Goal: Information Seeking & Learning: Check status

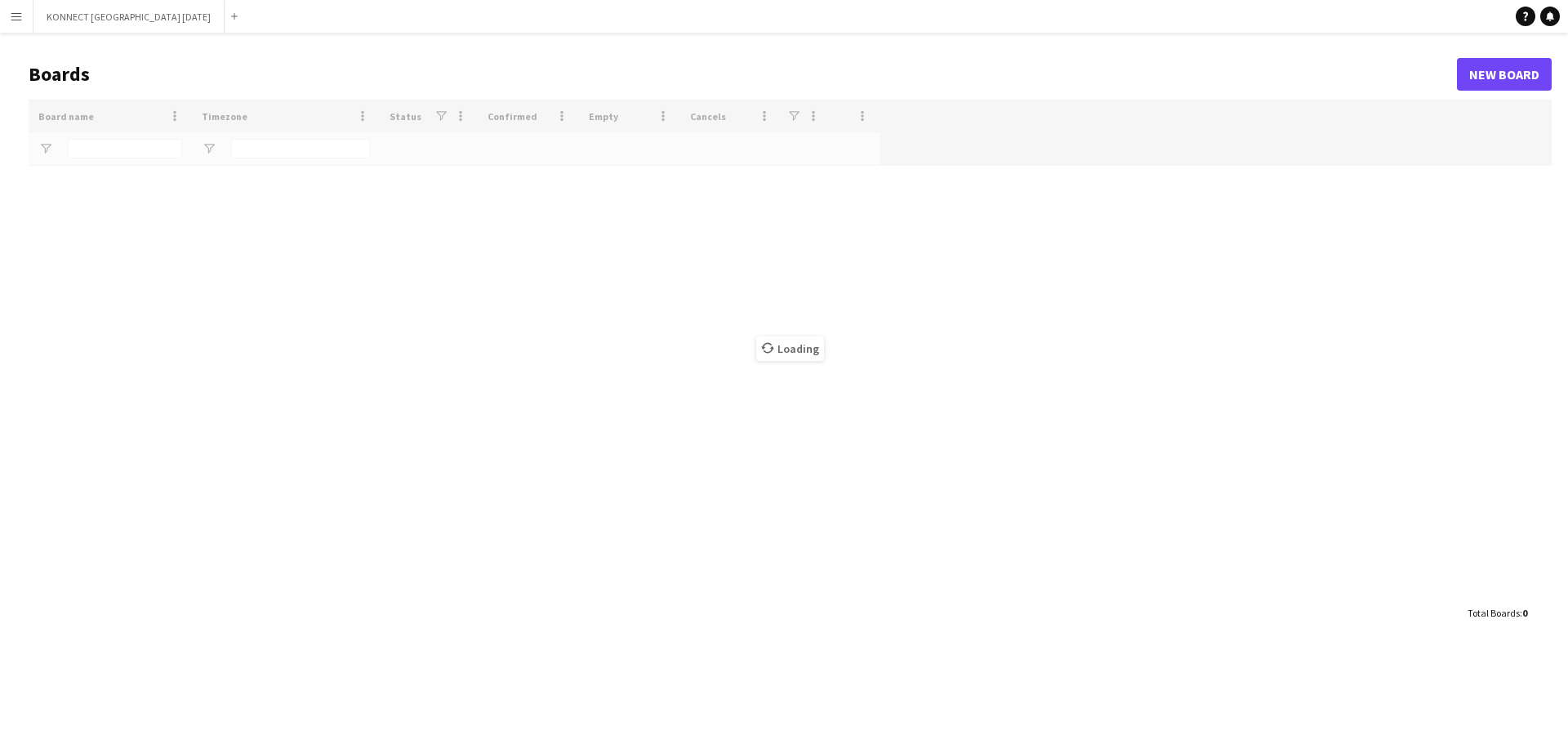
type input "****"
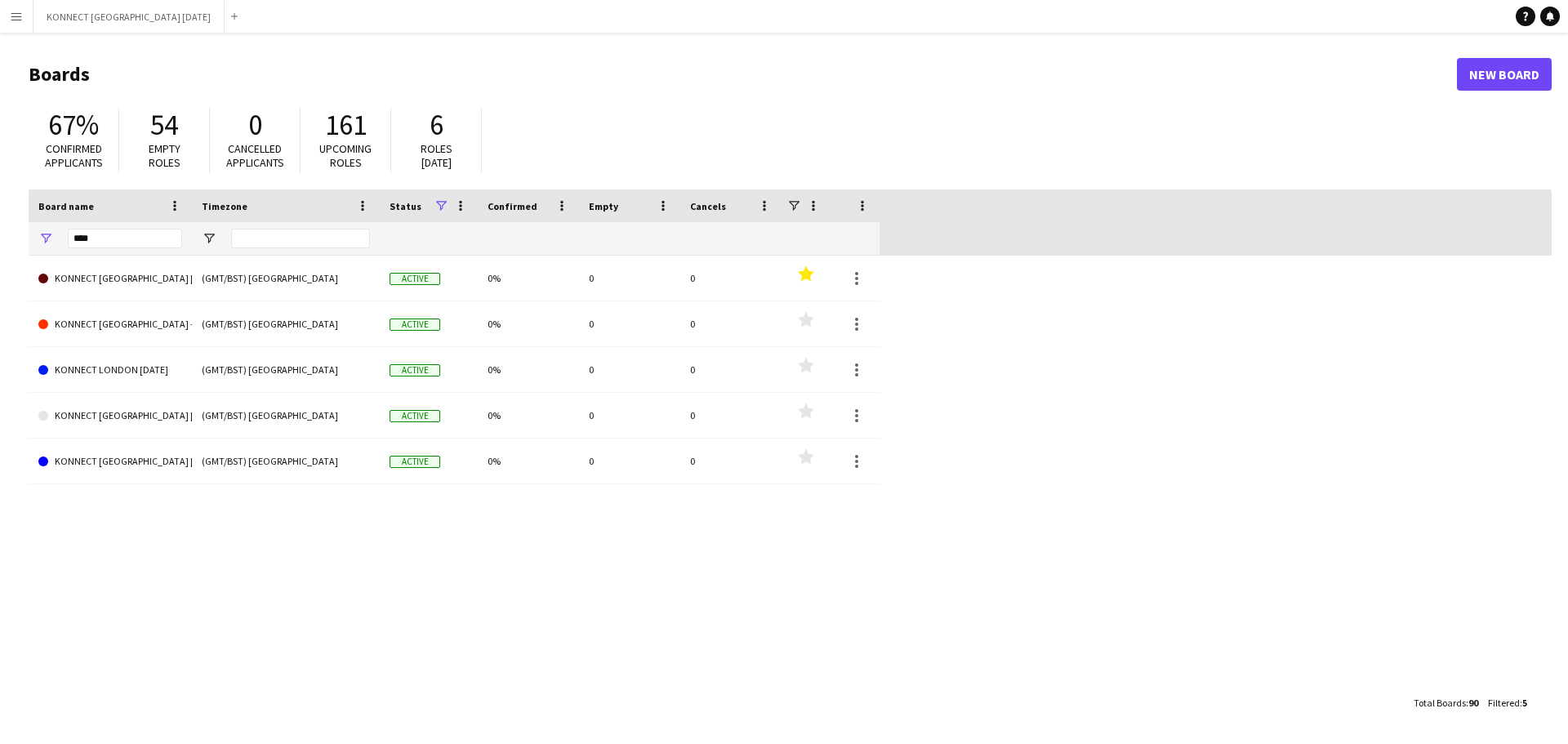
click at [17, 17] on app-icon "Menu" at bounding box center [17, 17] width 13 height 13
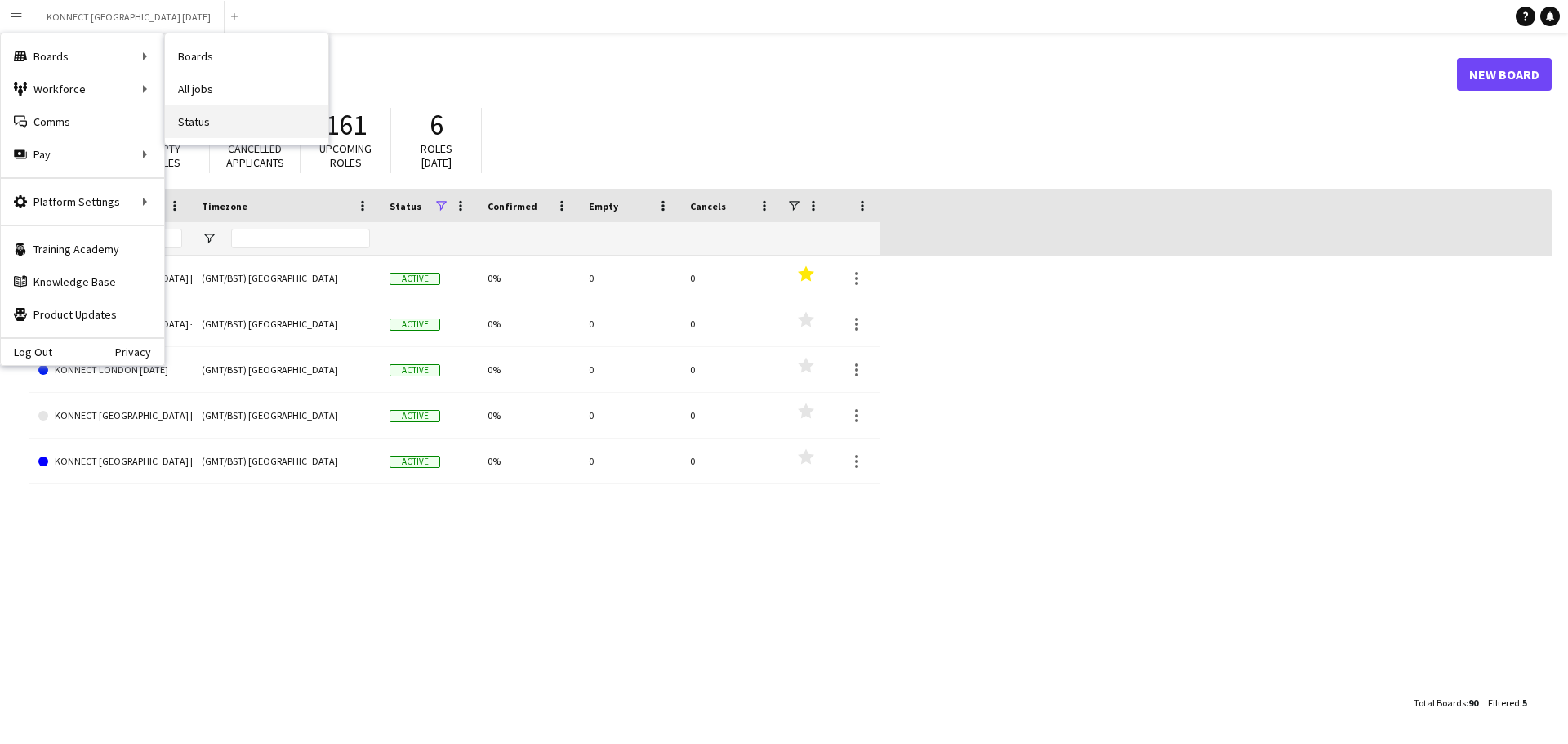
click at [174, 120] on link "Status" at bounding box center [247, 121] width 164 height 32
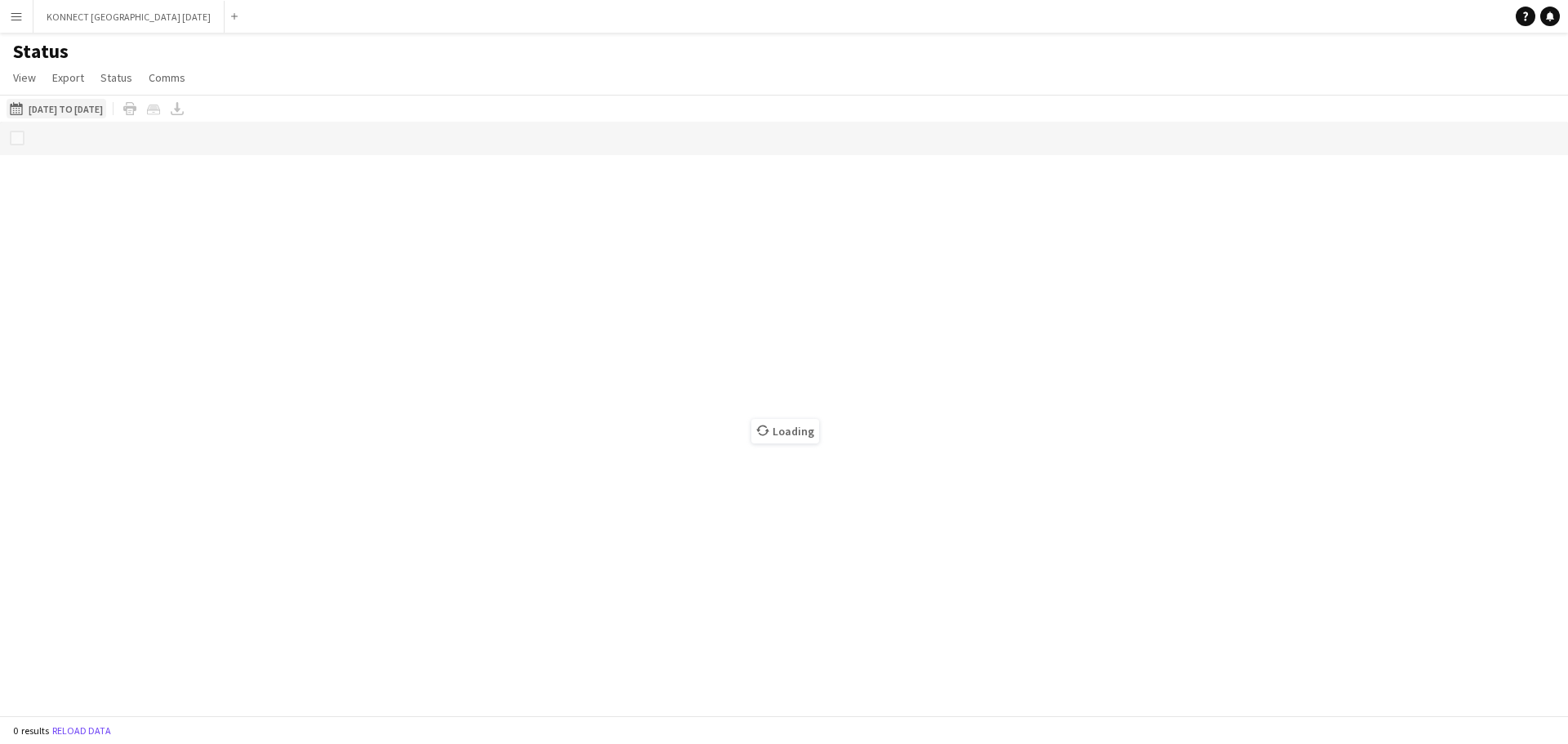
click at [106, 113] on button "[DATE] to [DATE] [DATE] to [DATE]" at bounding box center [56, 109] width 100 height 20
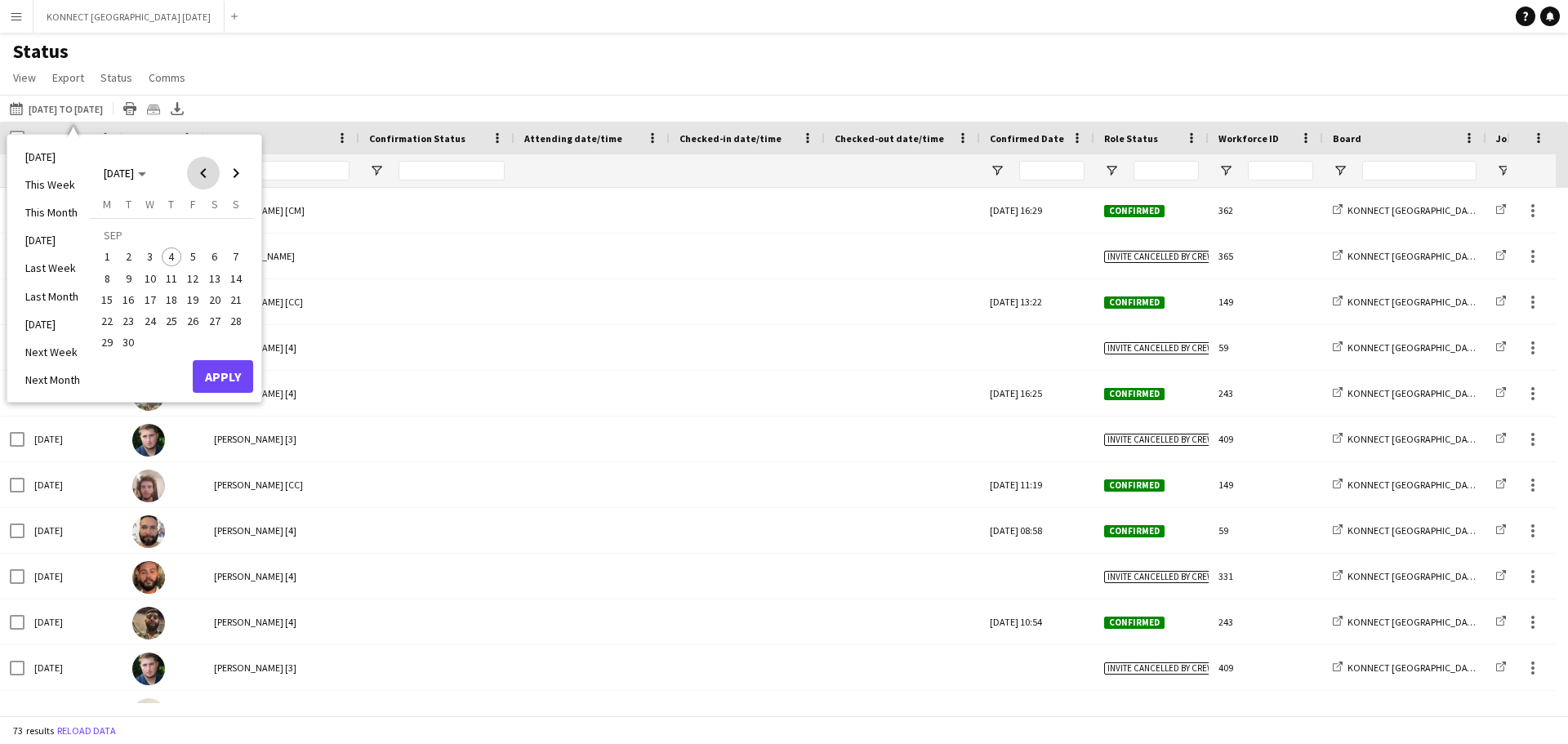
click at [205, 175] on span "Previous month" at bounding box center [203, 173] width 32 height 32
click at [238, 175] on span "Next month" at bounding box center [236, 173] width 32 height 32
click at [110, 262] on span "1" at bounding box center [107, 257] width 20 height 20
click at [149, 252] on span "3" at bounding box center [150, 257] width 20 height 20
click at [227, 379] on button "Apply" at bounding box center [223, 376] width 61 height 32
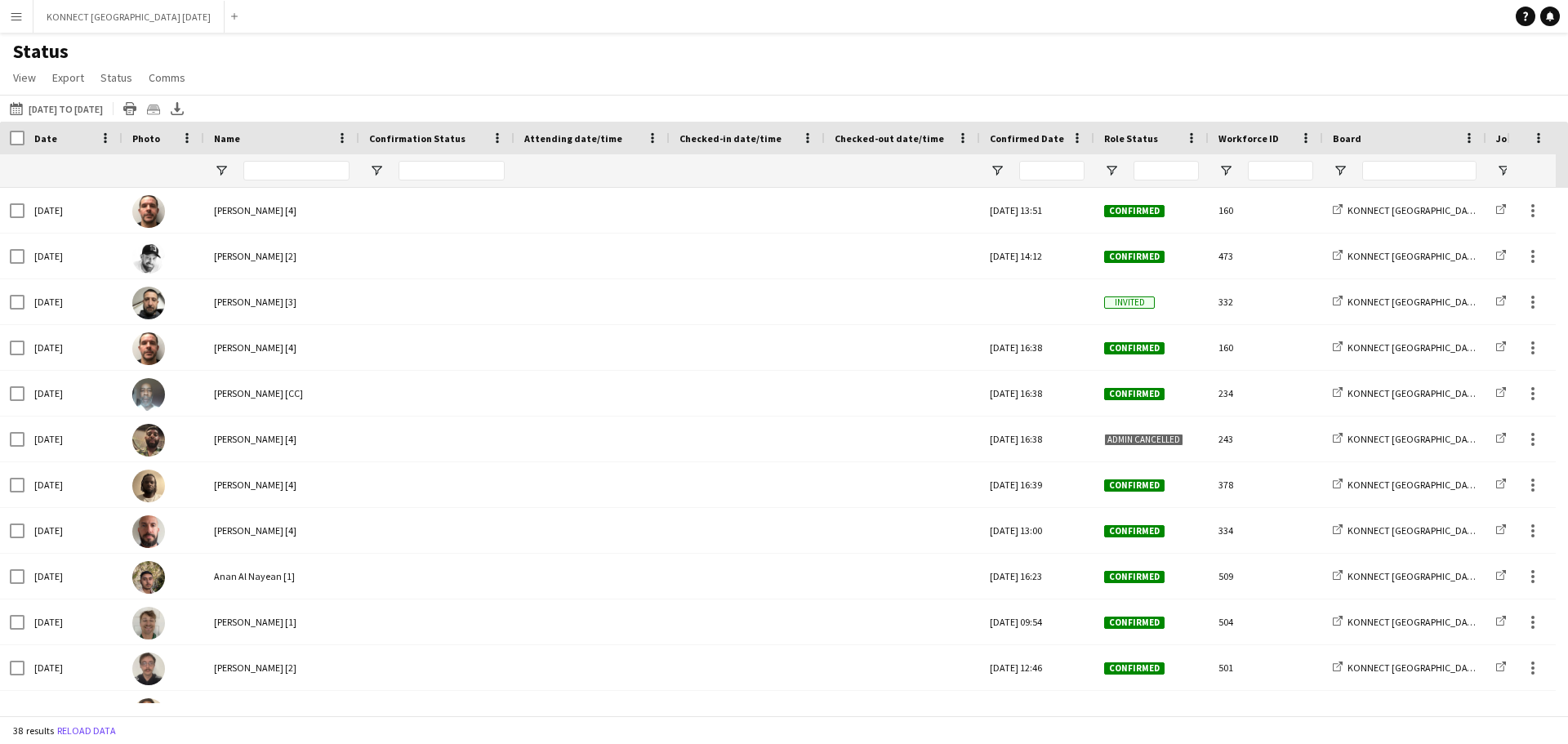
click at [318, 69] on div "Status View Views Default view Job View New view Update view Delete view Edit n…" at bounding box center [784, 66] width 1568 height 56
click at [106, 111] on button "[DATE] to [DATE] [DATE] to [DATE]" at bounding box center [56, 109] width 100 height 20
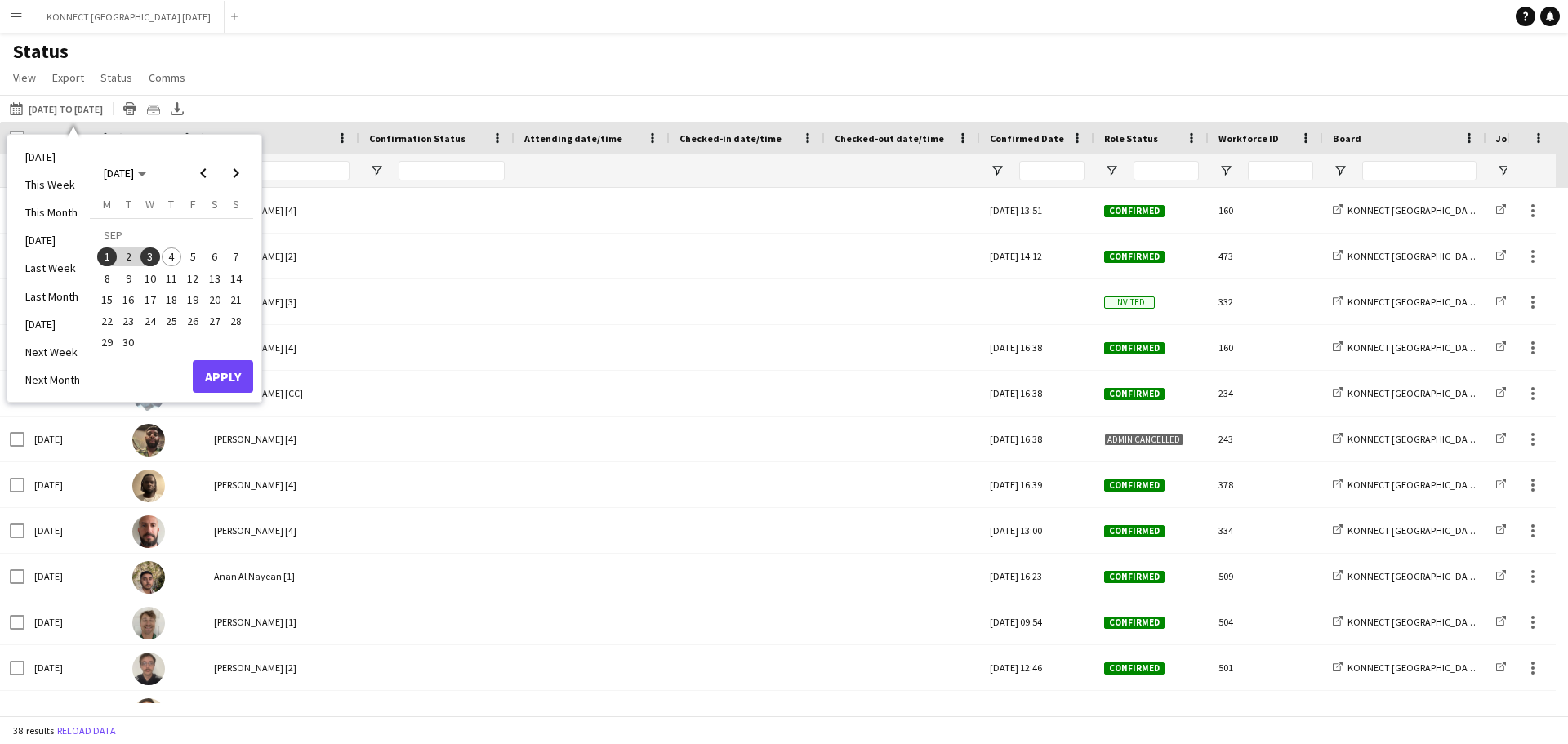
click at [127, 252] on span "2" at bounding box center [130, 257] width 20 height 20
click at [107, 256] on span "1" at bounding box center [107, 257] width 20 height 20
click at [126, 255] on span "2" at bounding box center [130, 257] width 20 height 20
click at [110, 257] on span "1" at bounding box center [107, 257] width 20 height 20
click at [131, 258] on span "2" at bounding box center [130, 257] width 20 height 20
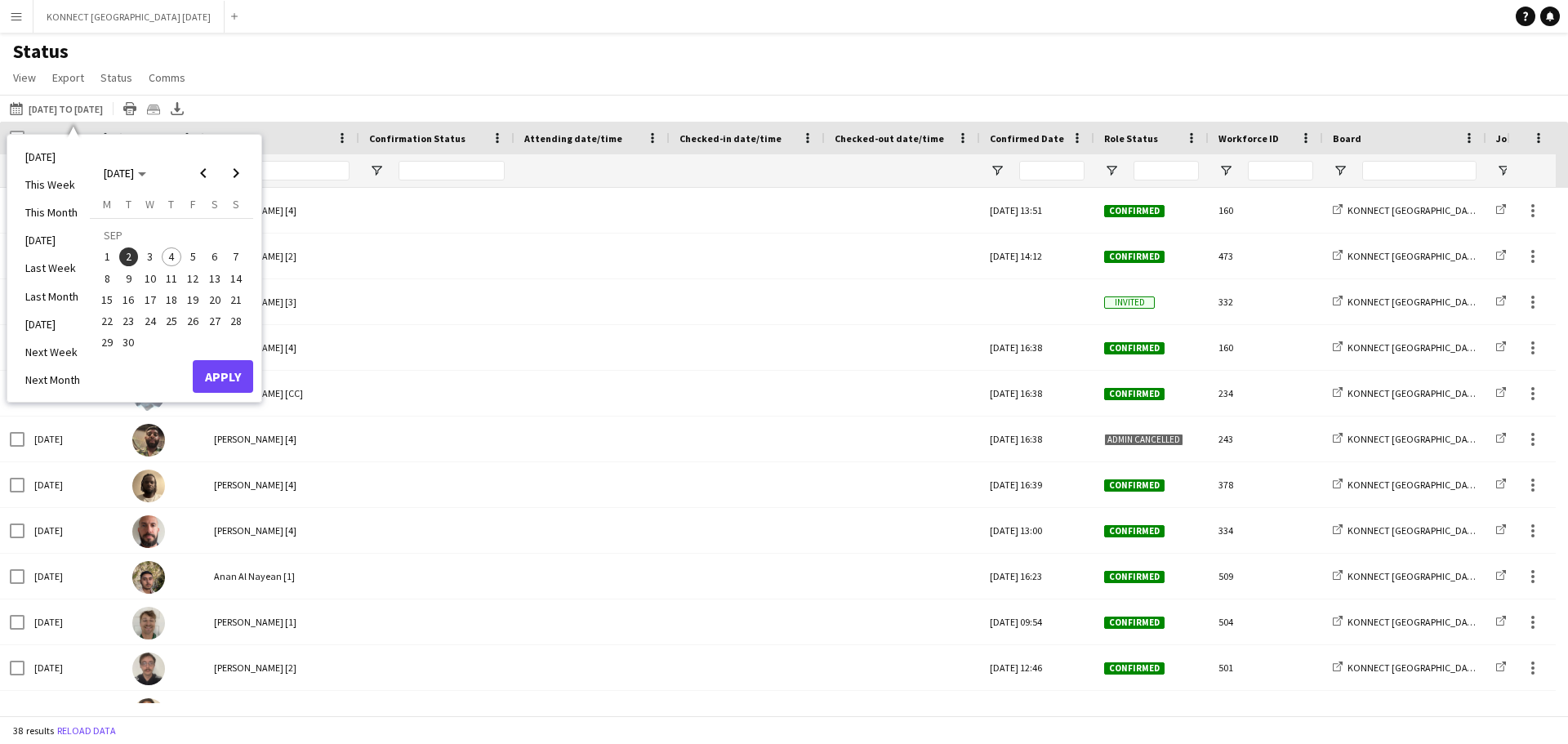
click at [102, 257] on span "1" at bounding box center [107, 257] width 20 height 20
click at [130, 257] on span "2" at bounding box center [130, 257] width 20 height 20
click at [219, 375] on button "Apply" at bounding box center [223, 376] width 61 height 32
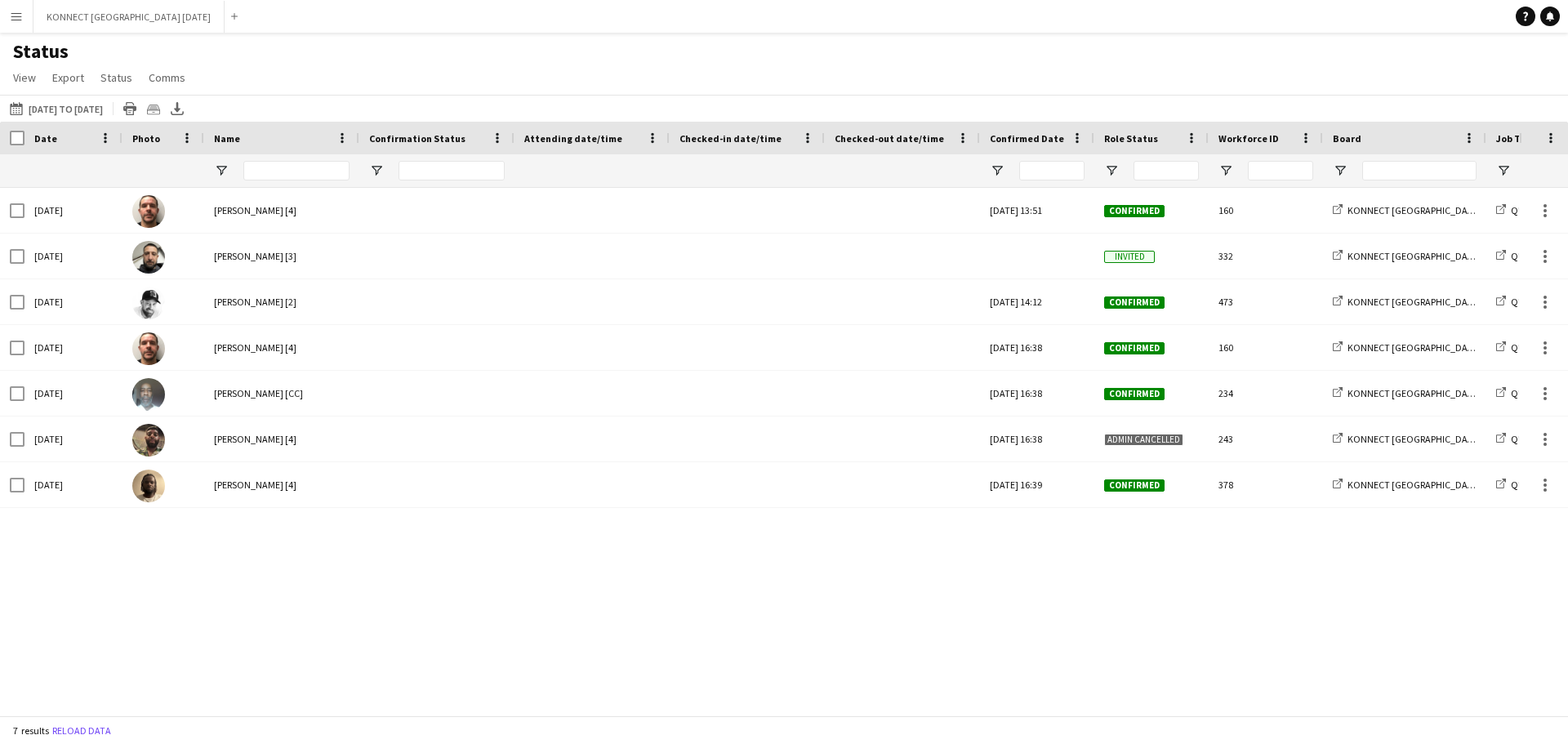
click at [17, 22] on app-icon "Menu" at bounding box center [17, 17] width 13 height 13
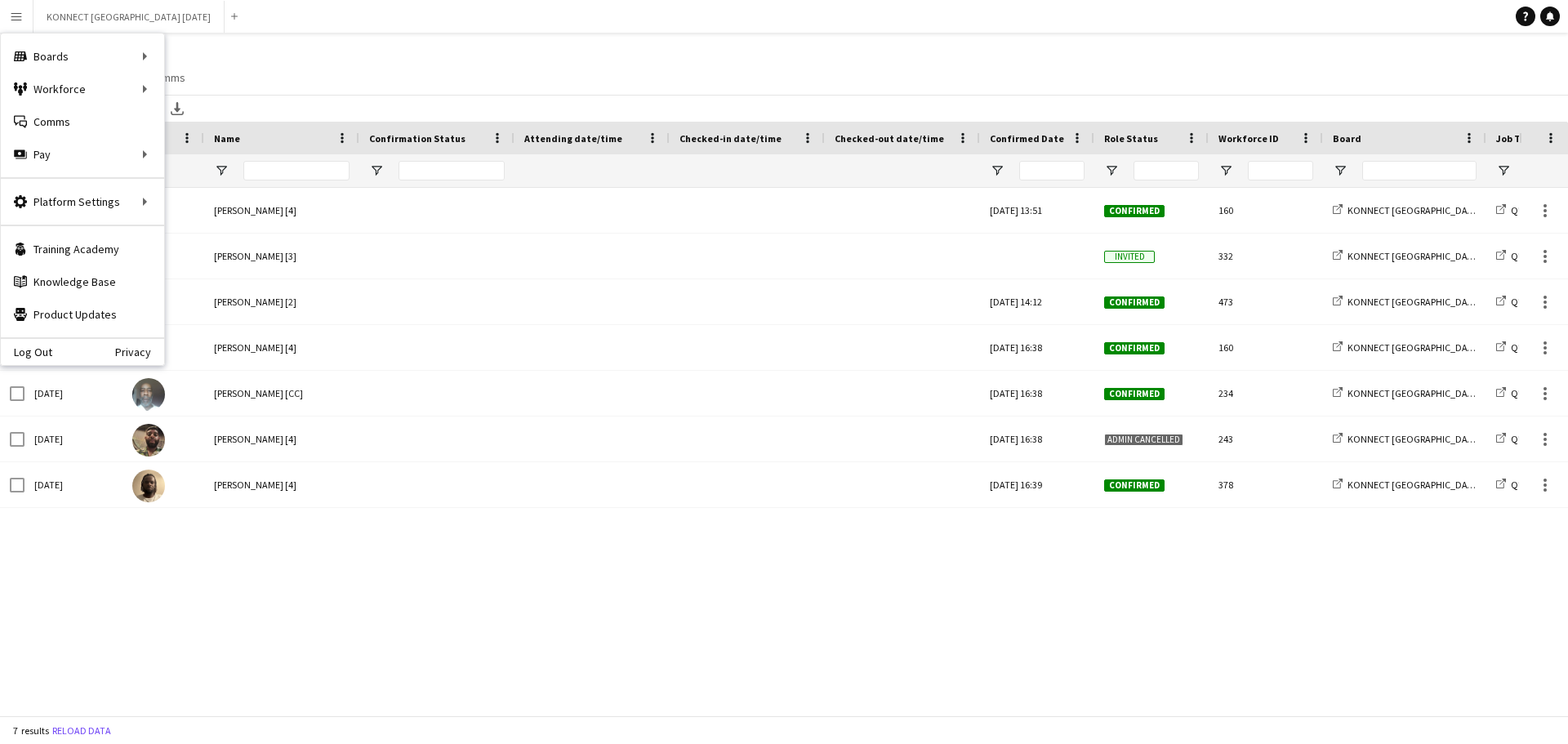
click at [6, 18] on button "Menu" at bounding box center [16, 16] width 32 height 32
click at [66, 343] on div "Log Out Privacy" at bounding box center [82, 350] width 164 height 27
click at [56, 349] on div "Log Out Privacy" at bounding box center [82, 350] width 164 height 27
click at [38, 350] on link "Log Out" at bounding box center [27, 352] width 51 height 13
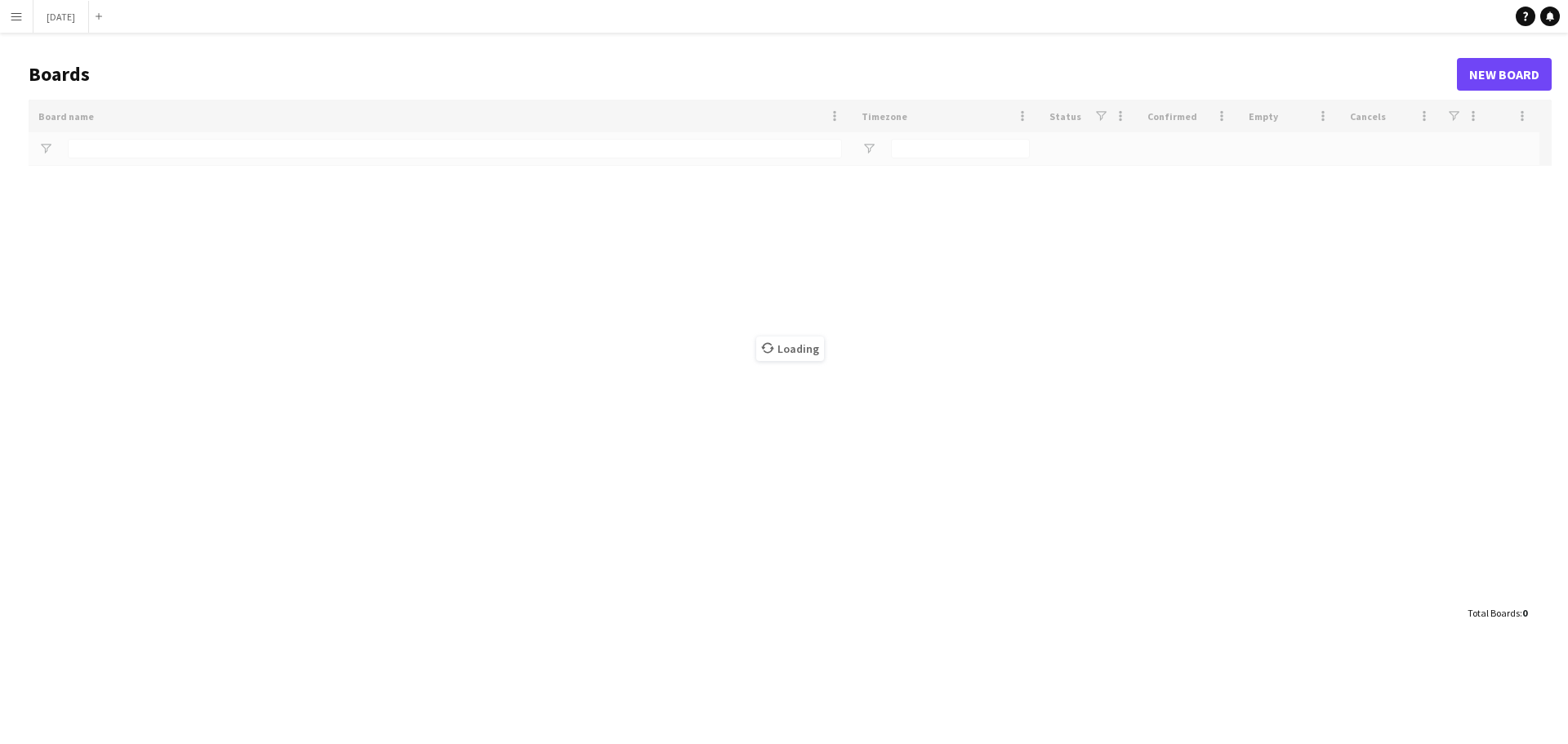
type input "******"
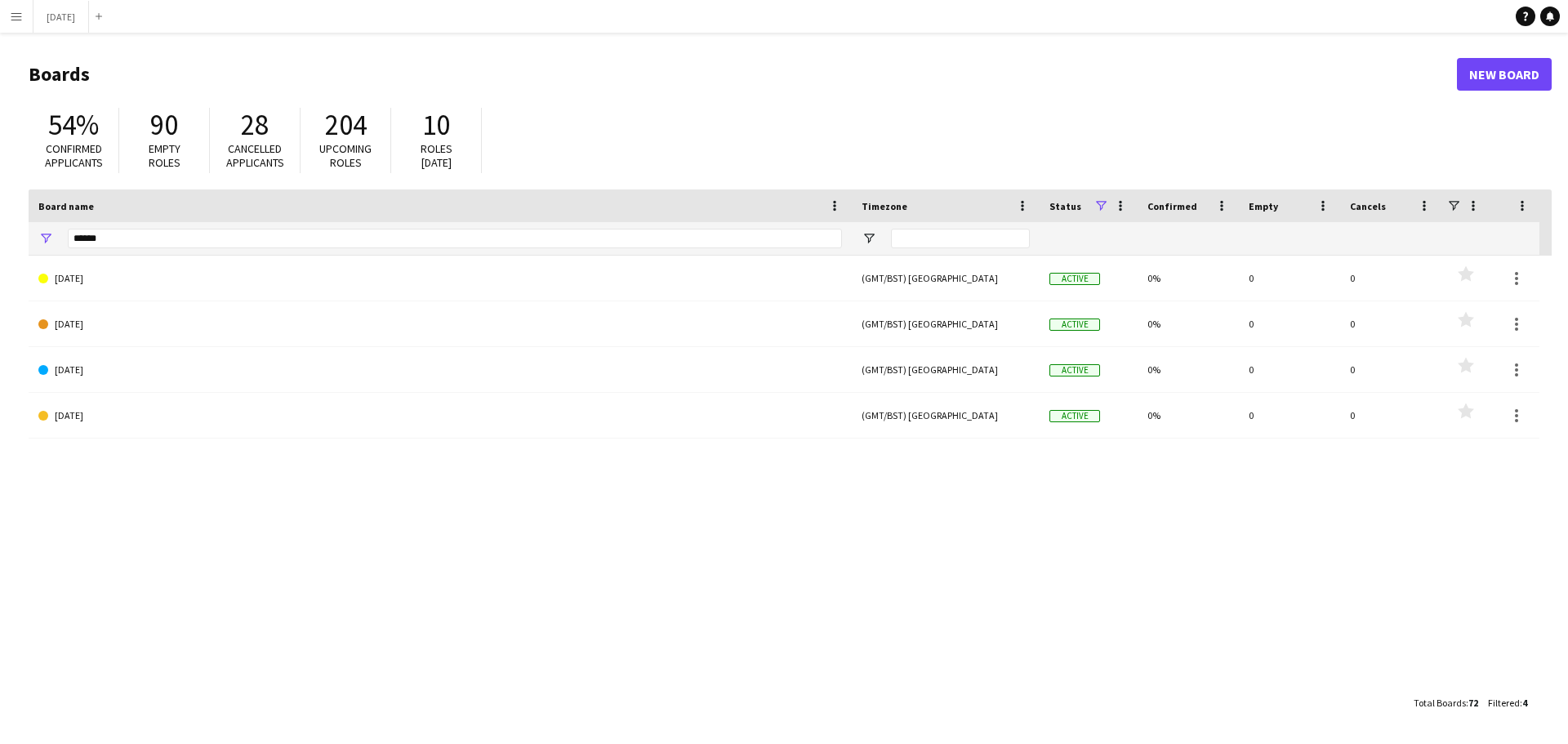
click at [12, 17] on app-icon "Menu" at bounding box center [17, 17] width 13 height 13
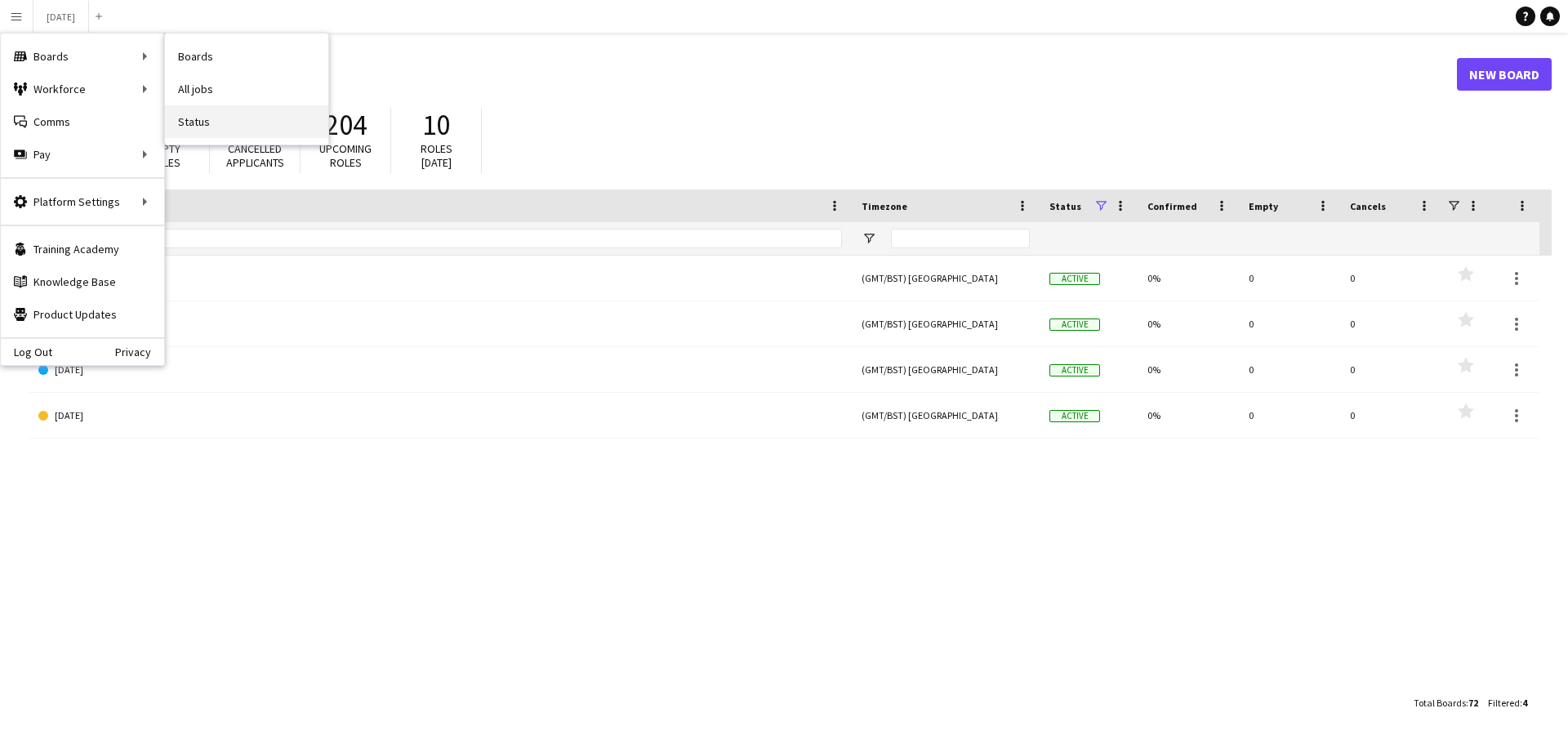
click at [213, 124] on link "Status" at bounding box center [247, 121] width 164 height 32
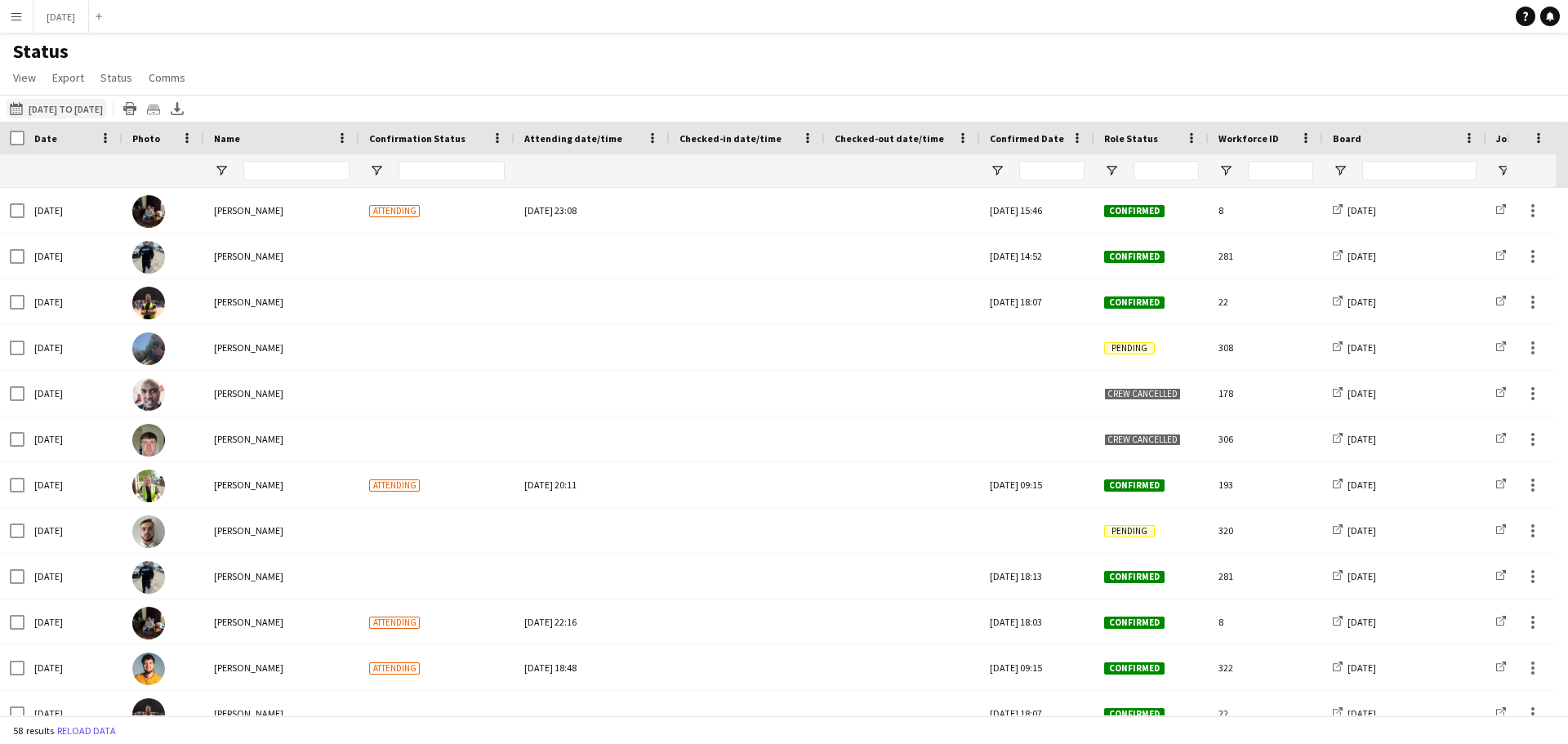
click at [106, 109] on button "[DATE] to [DATE] [DATE] to [DATE]" at bounding box center [56, 109] width 100 height 20
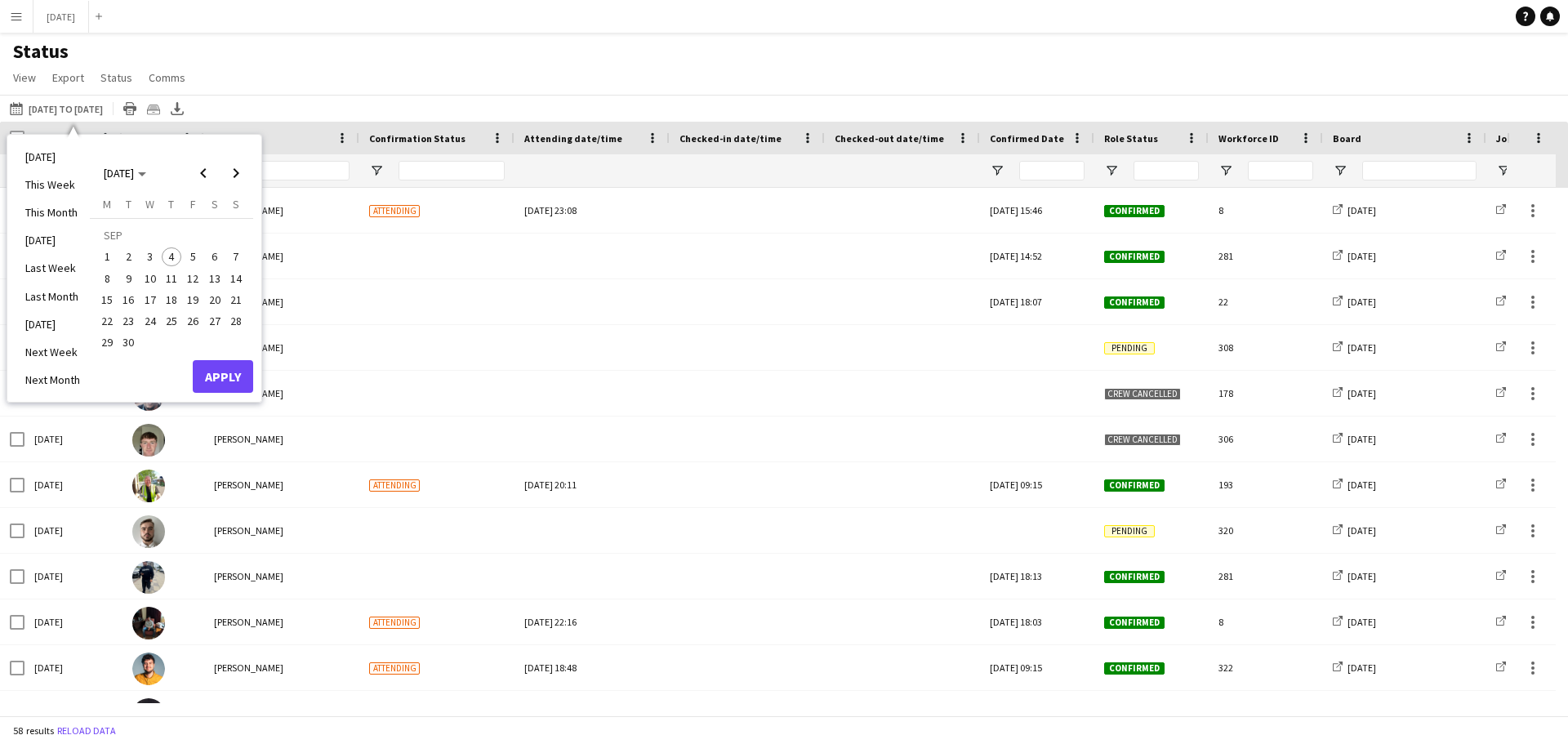
click at [105, 261] on span "1" at bounding box center [107, 257] width 20 height 20
click at [142, 259] on span "3" at bounding box center [150, 257] width 20 height 20
click at [220, 380] on button "Apply" at bounding box center [223, 376] width 61 height 32
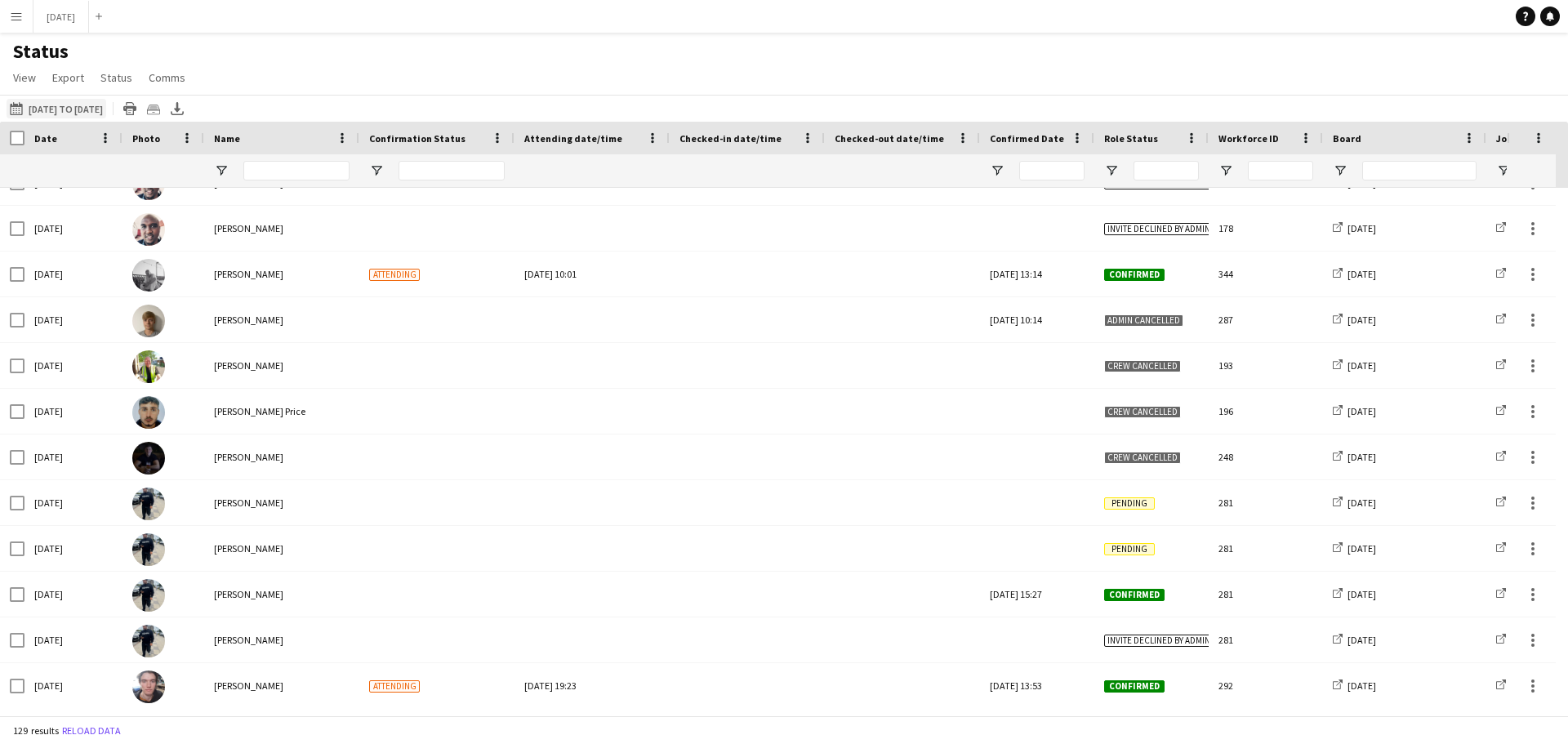
scroll to position [326, 0]
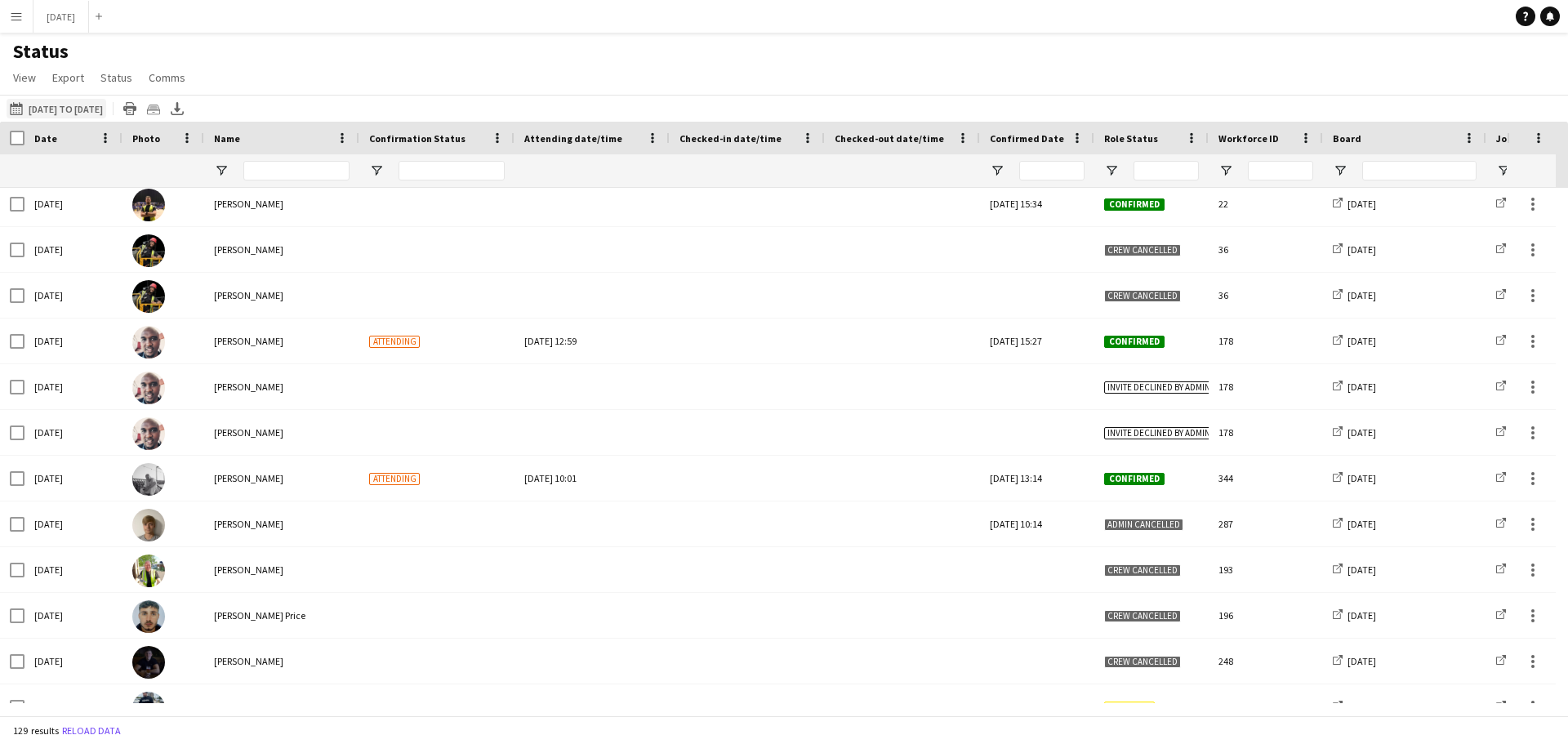
click at [106, 114] on button "[DATE] to [DATE] [DATE] to [DATE]" at bounding box center [56, 109] width 100 height 20
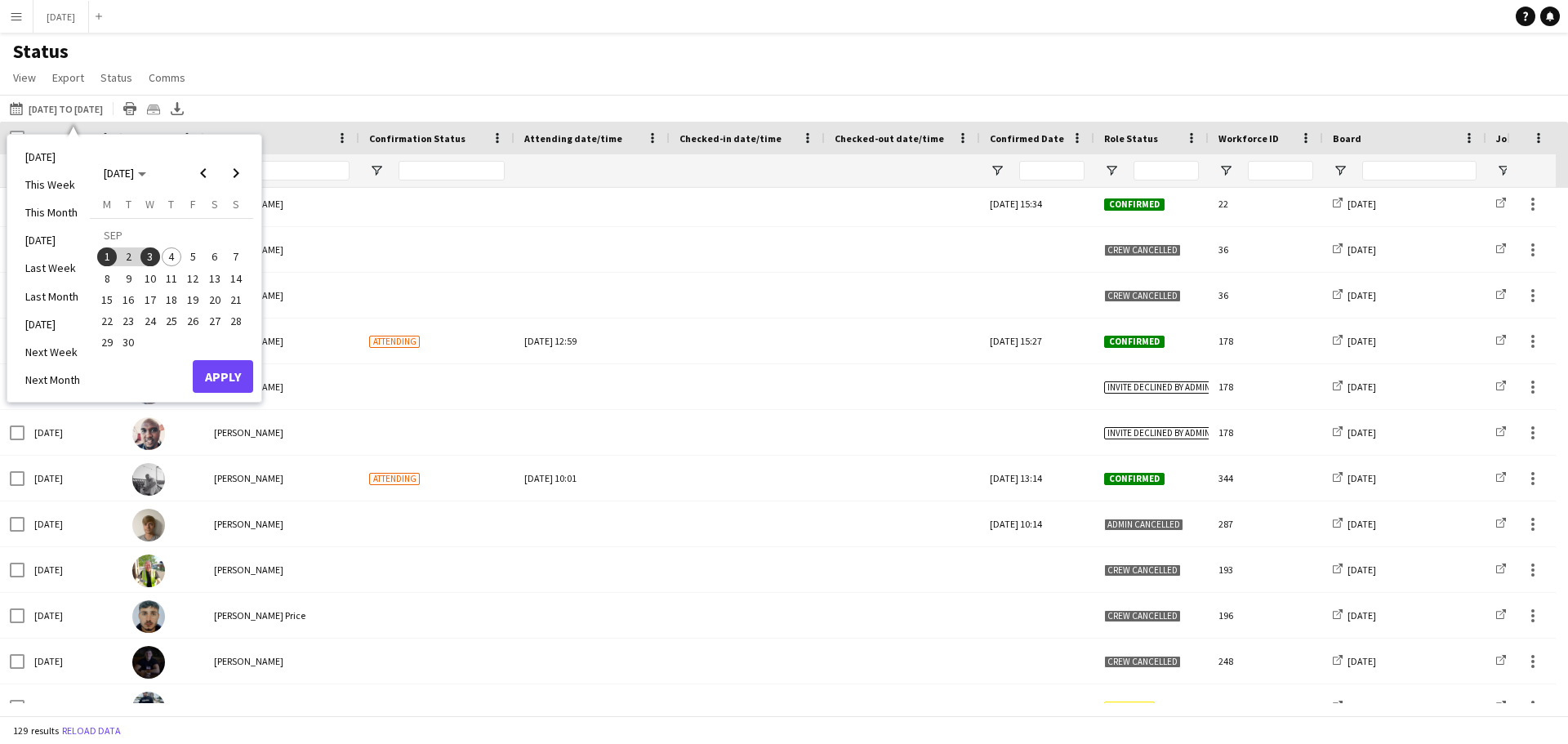
click at [109, 258] on span "1" at bounding box center [107, 257] width 20 height 20
click at [133, 256] on span "2" at bounding box center [130, 257] width 20 height 20
click at [228, 371] on button "Apply" at bounding box center [223, 376] width 61 height 32
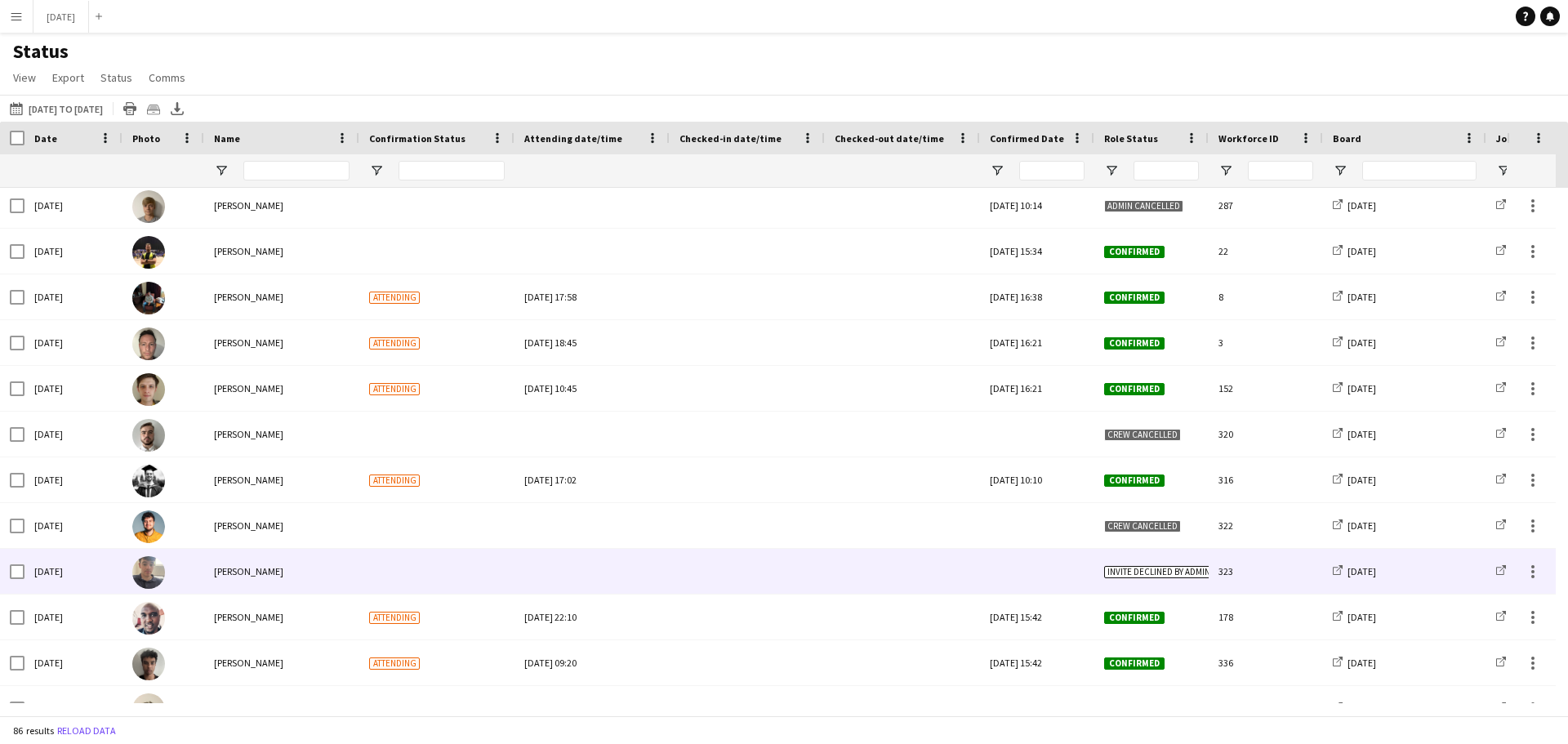
scroll to position [0, 0]
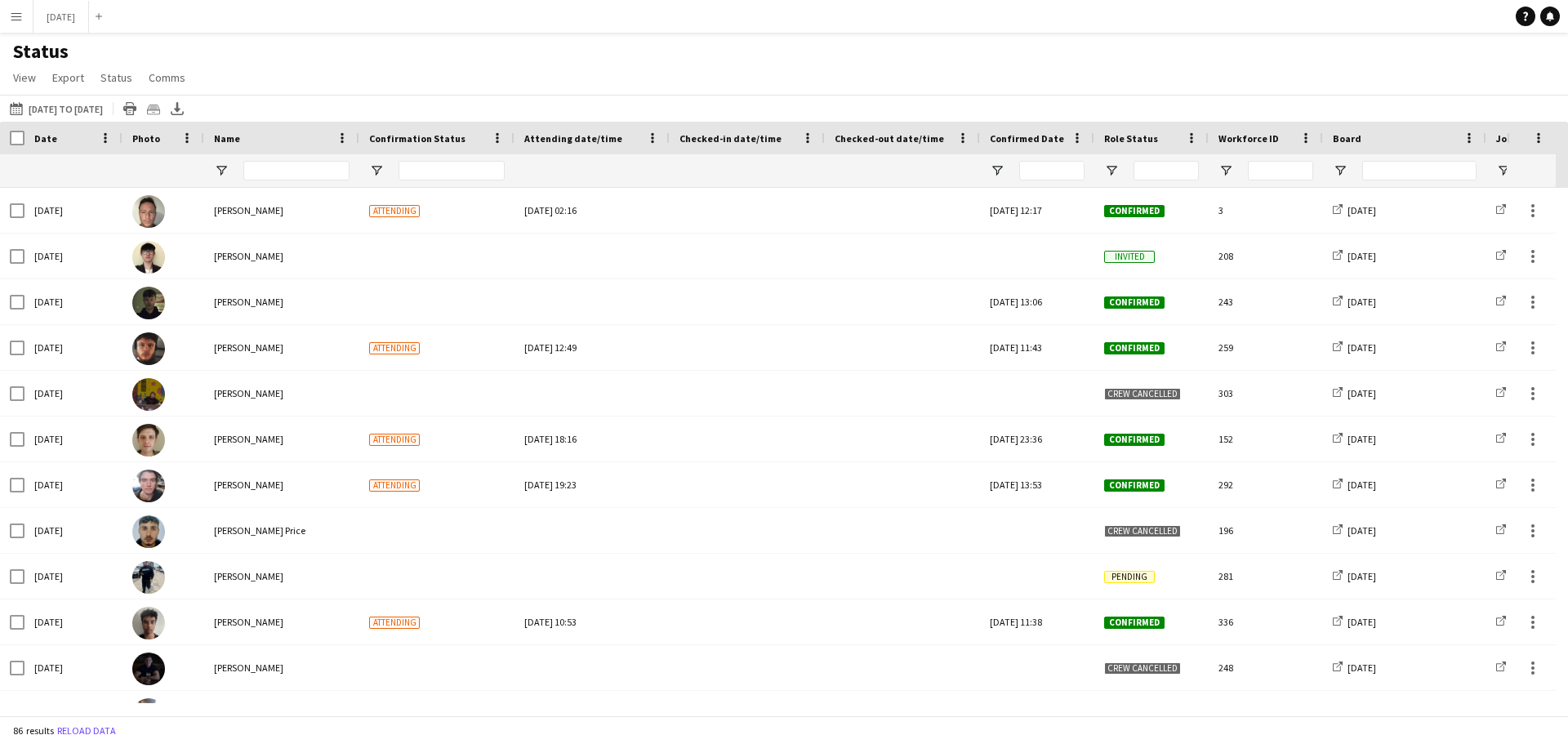
click at [22, 20] on app-icon "Menu" at bounding box center [17, 17] width 13 height 13
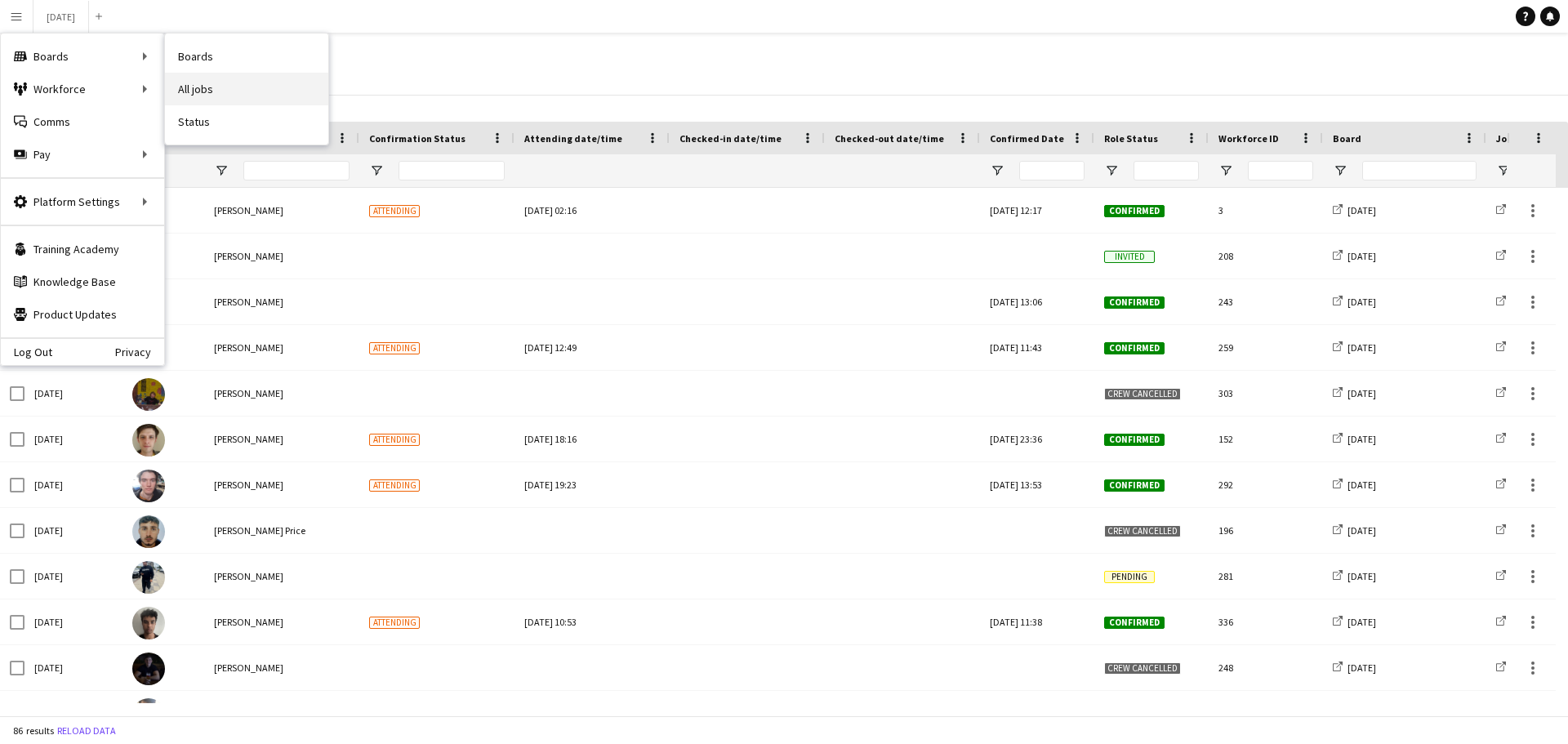
click at [208, 86] on link "All jobs" at bounding box center [247, 89] width 164 height 32
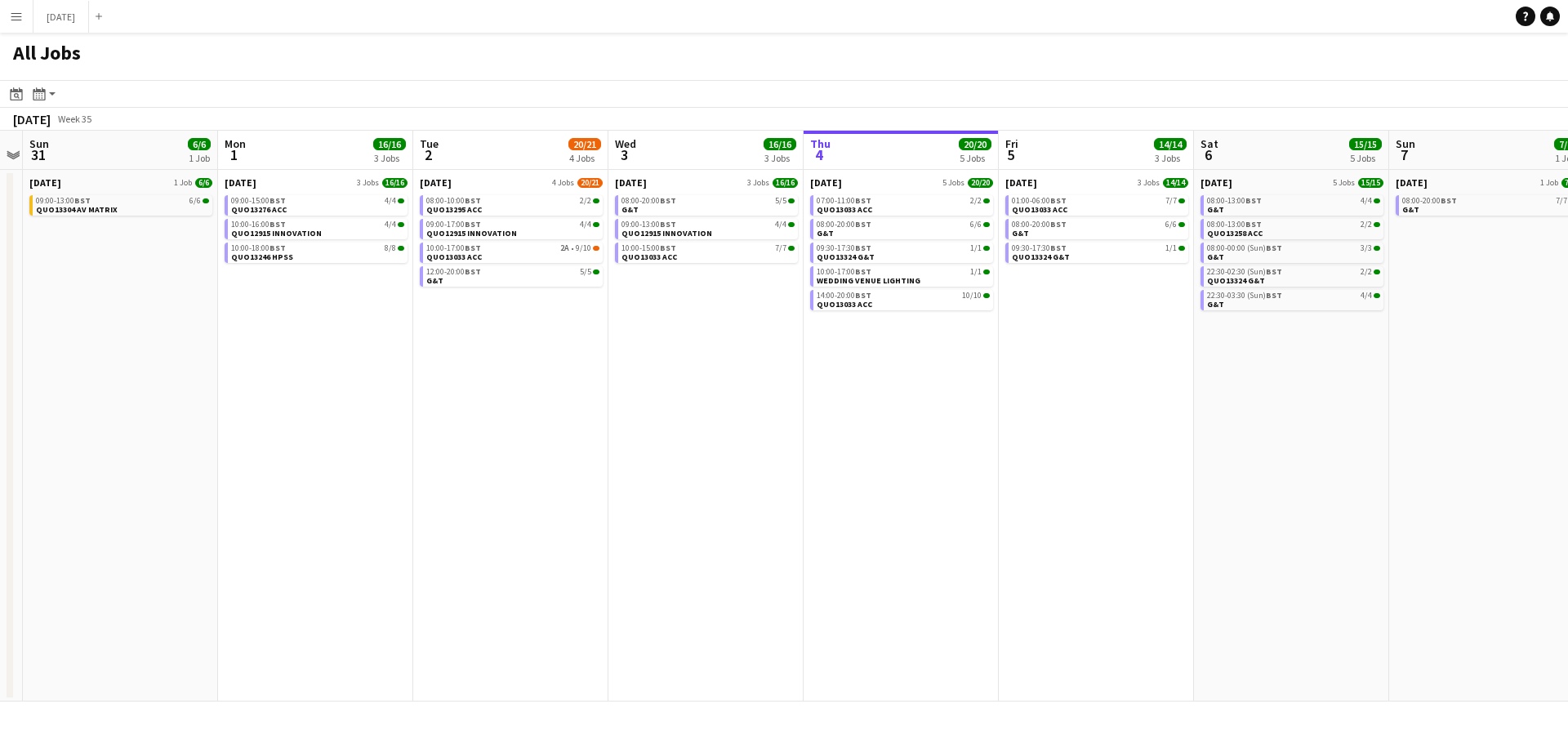
drag, startPoint x: 282, startPoint y: 468, endPoint x: 976, endPoint y: 544, distance: 698.1
click at [976, 544] on app-calendar-viewport "Thu 28 10/10 2 Jobs Fri 29 14/14 2 Jobs Sat 30 Sun 31 6/6 1 Job Mon 1 16/16 3 J…" at bounding box center [784, 415] width 1568 height 570
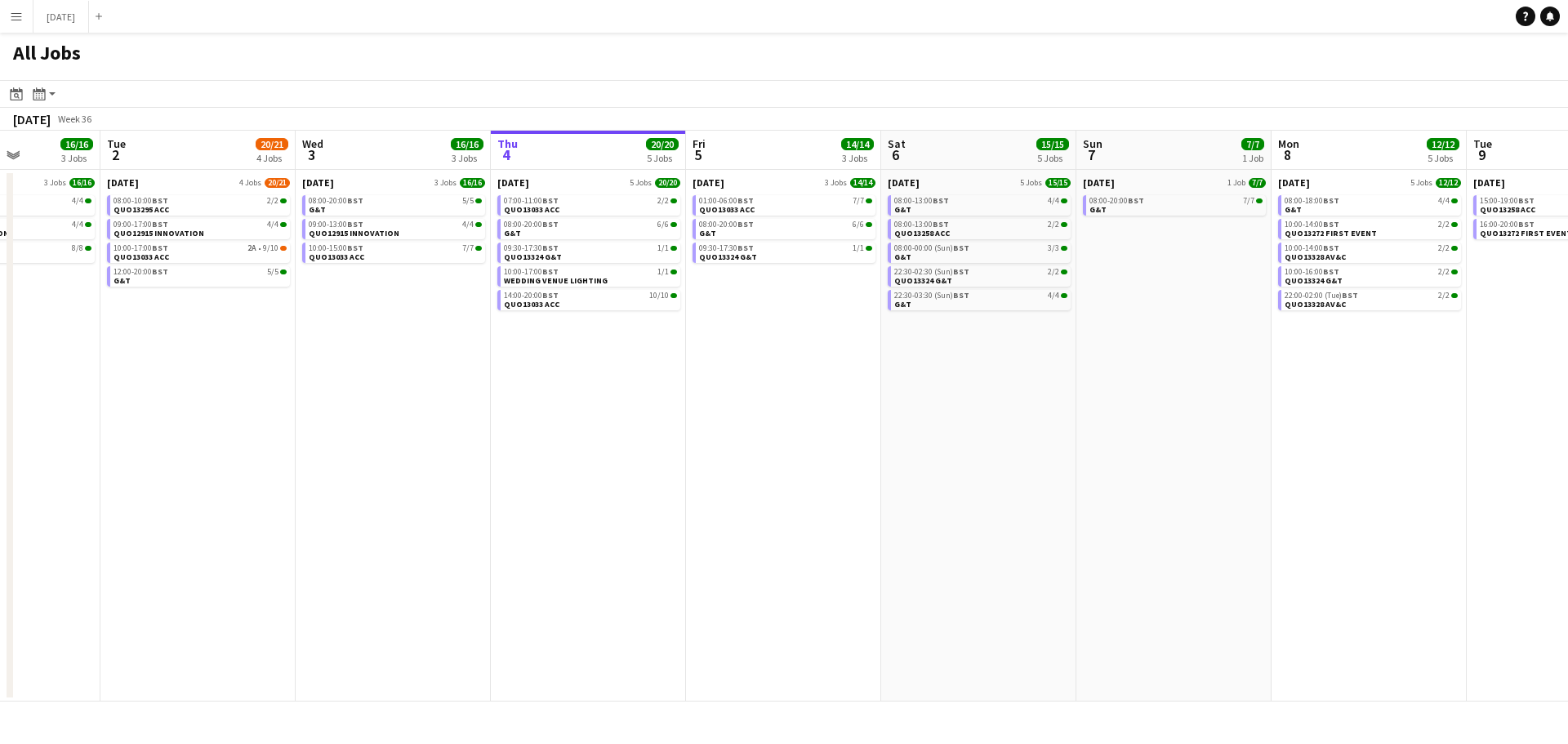
drag, startPoint x: 955, startPoint y: 513, endPoint x: 643, endPoint y: 472, distance: 314.7
click at [643, 472] on app-calendar-viewport "Sat 30 Sun 31 6/6 1 Job Mon 1 16/16 3 Jobs Tue 2 20/21 4 Jobs Wed 3 16/16 3 Job…" at bounding box center [784, 415] width 1568 height 570
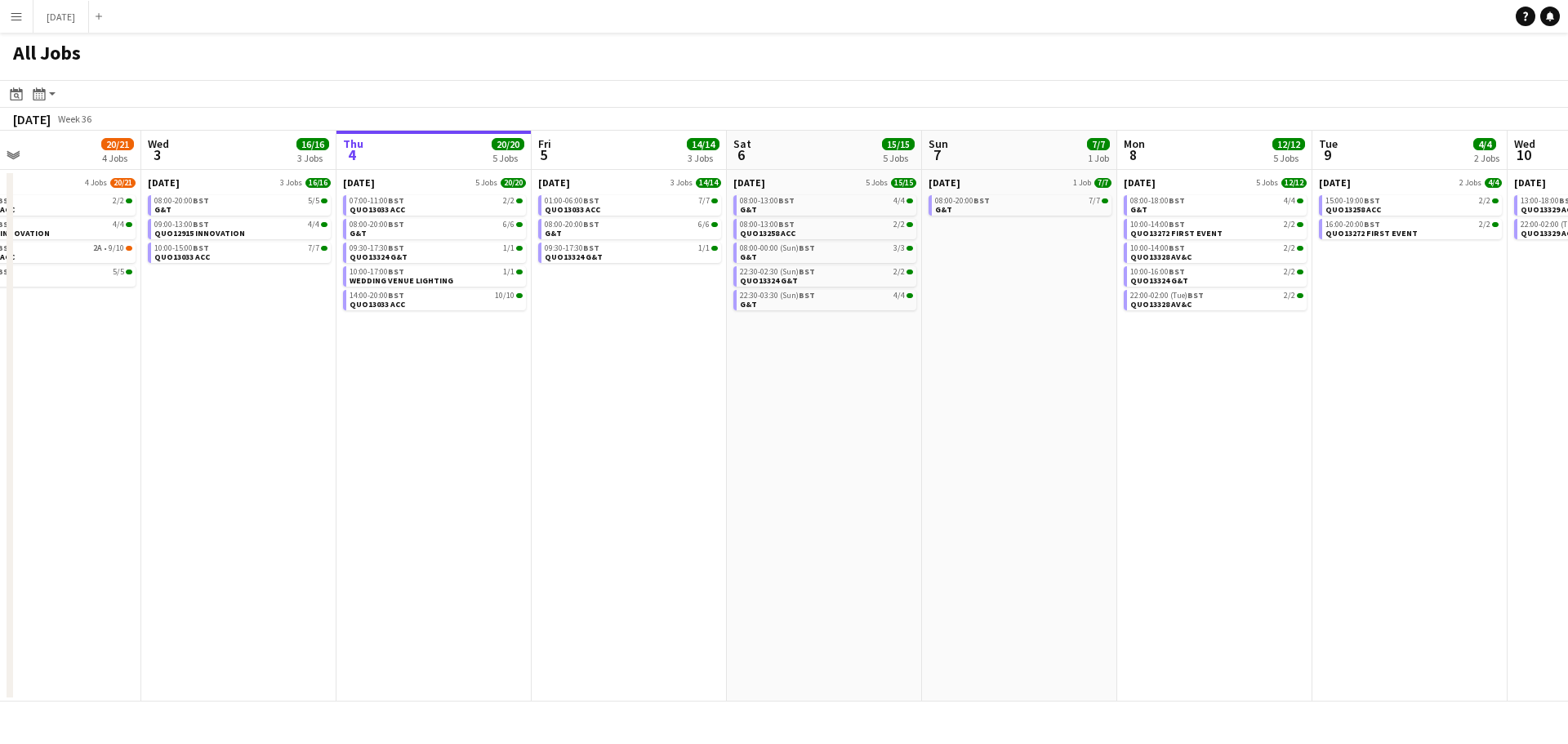
drag, startPoint x: 824, startPoint y: 470, endPoint x: 669, endPoint y: 470, distance: 155.0
click at [669, 470] on app-calendar-viewport "Sat 30 Sun 31 6/6 1 Job Mon 1 16/16 3 Jobs Tue 2 20/21 4 Jobs Wed 3 16/16 3 Job…" at bounding box center [784, 415] width 1568 height 570
